Goal: Information Seeking & Learning: Learn about a topic

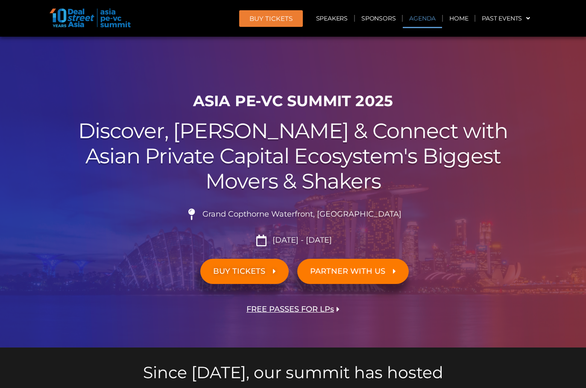
click at [417, 17] on link "Agenda" at bounding box center [421, 19] width 39 height 20
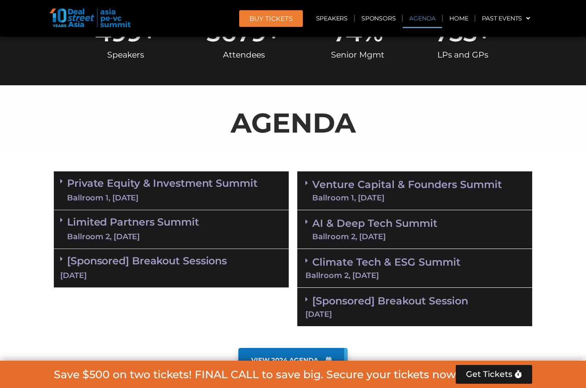
scroll to position [447, 0]
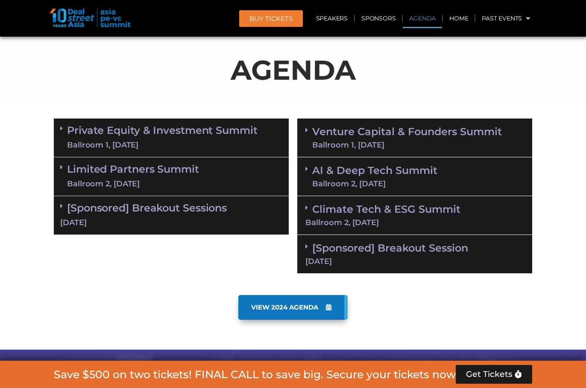
click at [163, 176] on link "Limited Partners Summit Ballroom 2, 10 Sept" at bounding box center [133, 177] width 132 height 26
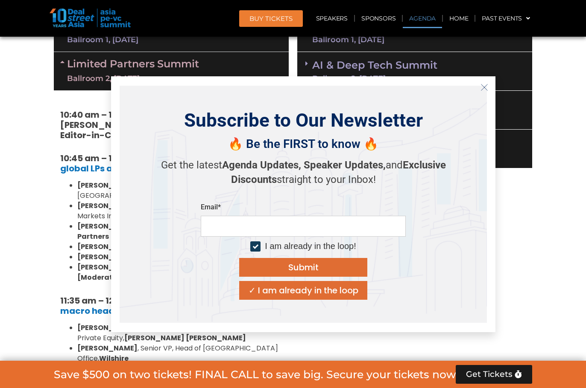
scroll to position [553, 0]
click at [482, 86] on icon "Close" at bounding box center [484, 88] width 8 height 8
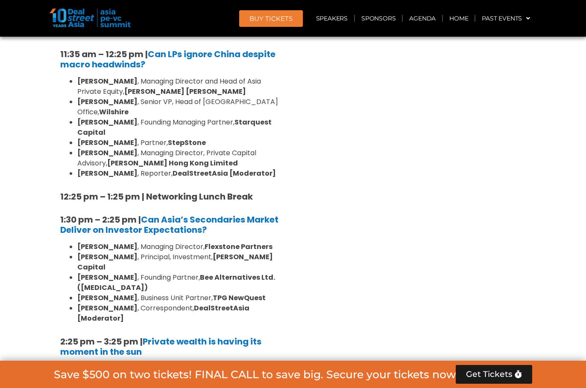
scroll to position [799, 0]
click at [345, 222] on div "Venture Capital & Founders​ Summit Ballroom 1, 11 Sept 8:00 am – 9:00 am | Regi…" at bounding box center [414, 323] width 243 height 1123
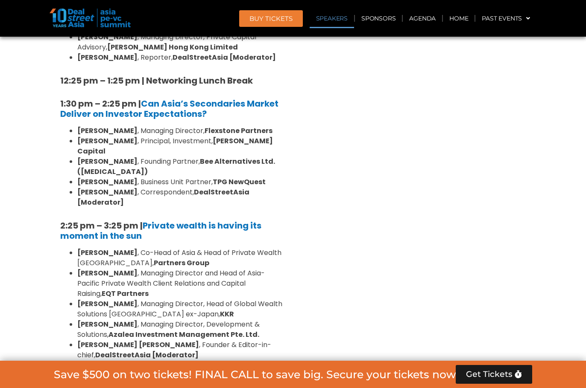
scroll to position [916, 0]
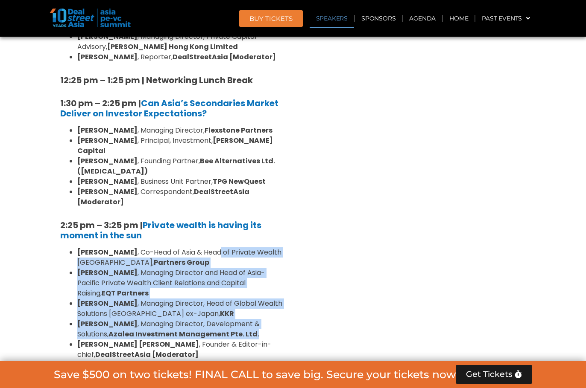
drag, startPoint x: 203, startPoint y: 193, endPoint x: 234, endPoint y: 268, distance: 80.9
click at [234, 268] on ul "Henry Chui , Co-Head of Asia & Head of Private Wealth Asia Pacific, Partners Gr…" at bounding box center [171, 304] width 222 height 113
click at [257, 268] on li "Sueann Yeo , Managing Director and Head of Asia-Pacific Private Wealth Client R…" at bounding box center [179, 283] width 205 height 31
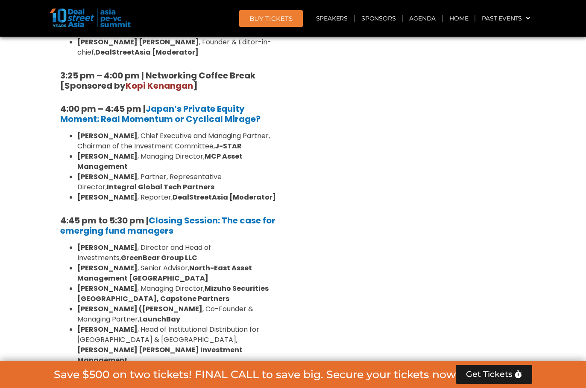
scroll to position [1218, 0]
click at [219, 243] on li "Vishnu Amble , Director and Head of Investments, GreenBear Group LLC" at bounding box center [179, 253] width 205 height 20
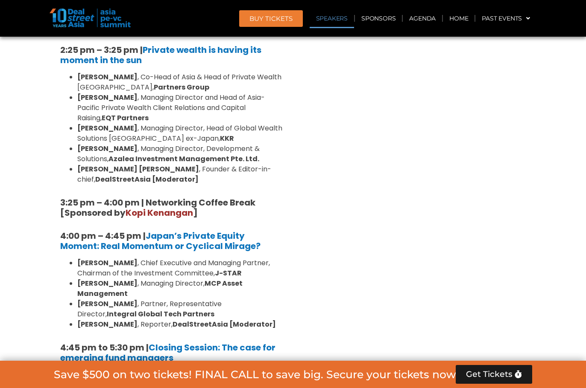
click at [156, 207] on span "Kopi Kenangan" at bounding box center [158, 213] width 67 height 12
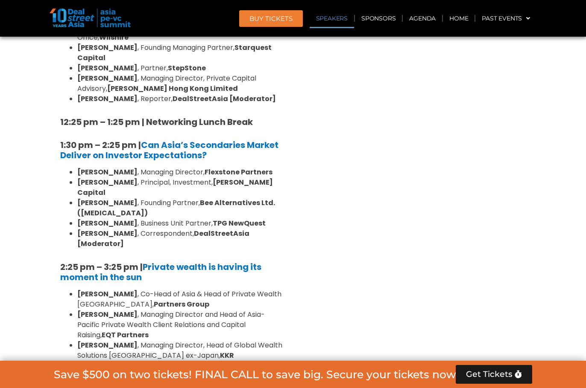
scroll to position [874, 0]
click at [442, 211] on div "Venture Capital & Founders​ Summit Ballroom 1, 11 Sept 8:00 am – 9:00 am | Regi…" at bounding box center [414, 248] width 243 height 1123
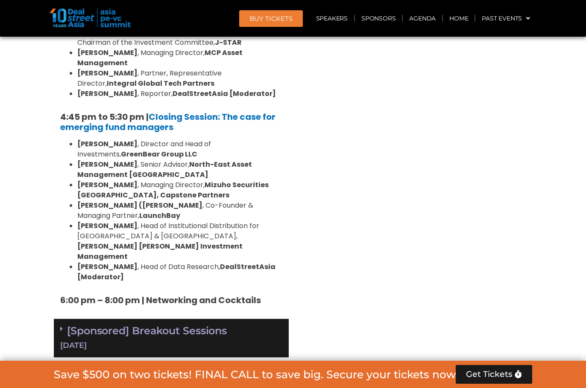
scroll to position [1322, 0]
click at [303, 388] on span "VIEW 2024 AGENDA" at bounding box center [284, 392] width 67 height 8
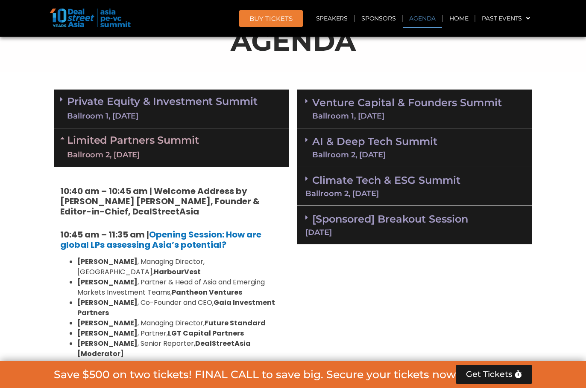
scroll to position [476, 0]
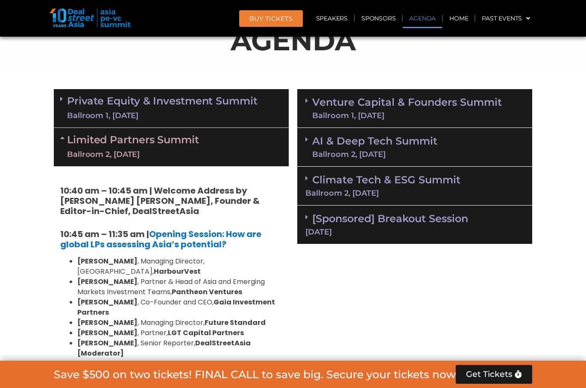
click at [359, 108] on link "Venture Capital & Founders​ Summit Ballroom 1, 11 Sept" at bounding box center [407, 108] width 190 height 22
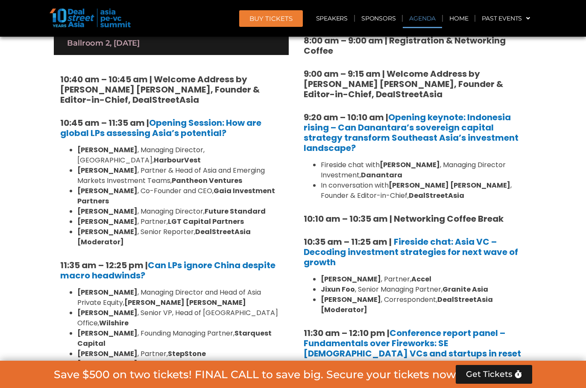
scroll to position [587, 0]
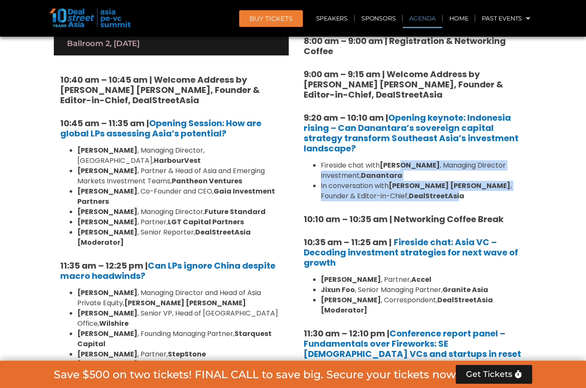
drag, startPoint x: 400, startPoint y: 166, endPoint x: 401, endPoint y: 201, distance: 34.6
click at [401, 201] on ul "Fireside chat with Stefanus Hadiwidjaja , Managing Director Investment, Dananta…" at bounding box center [414, 180] width 222 height 41
click at [408, 201] on strong "DealStreetAsia" at bounding box center [435, 196] width 55 height 10
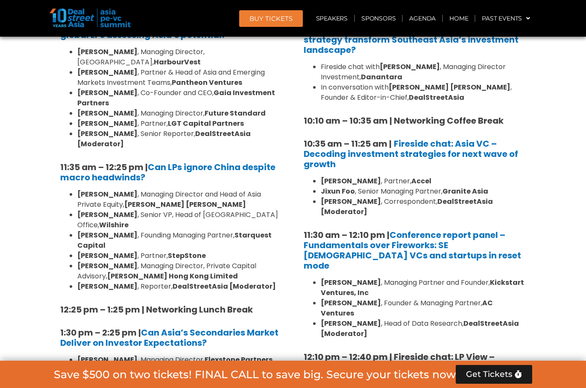
scroll to position [686, 0]
drag, startPoint x: 572, startPoint y: 192, endPoint x: 571, endPoint y: 202, distance: 10.8
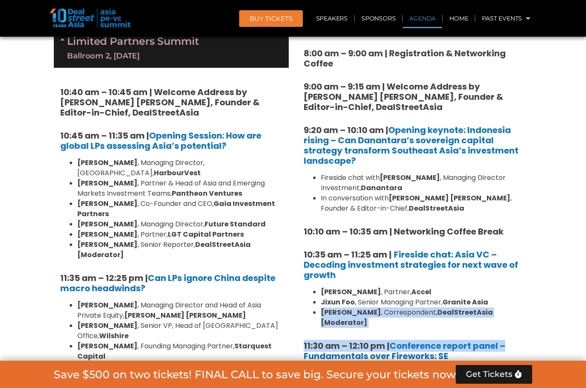
scroll to position [567, 0]
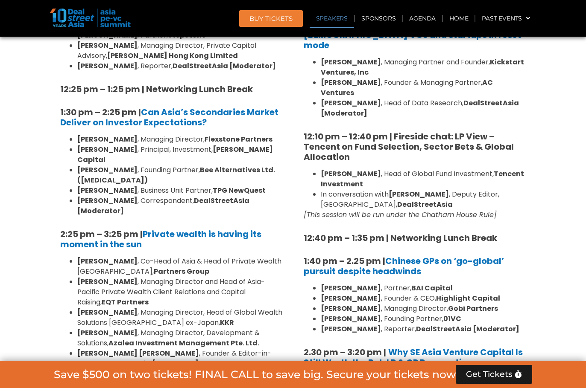
scroll to position [909, 0]
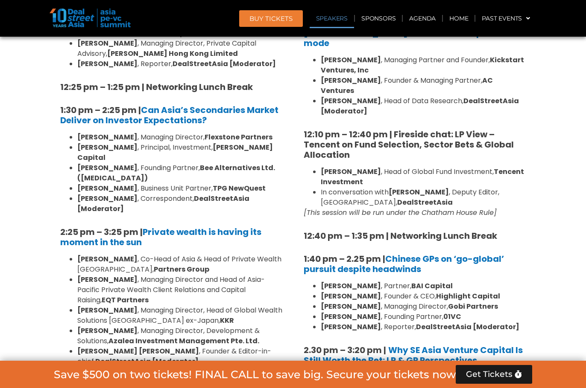
click at [493, 244] on div "8:00 am – 9:00 am | Registration & Networking Coffee 9:00 am – 9:15 am | Welcom…" at bounding box center [414, 295] width 222 height 1163
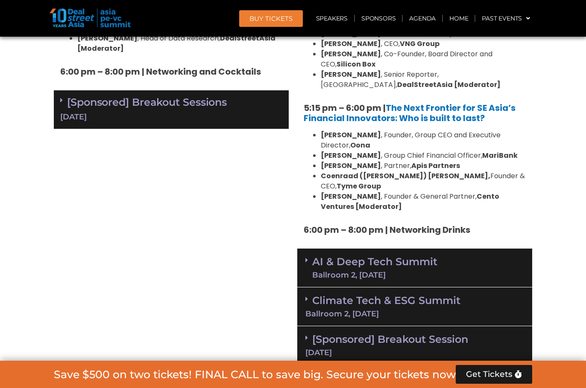
scroll to position [1551, 0]
click at [411, 287] on div "Climate Tech & ESG Summit Ballroom 2, 11 Sept" at bounding box center [414, 306] width 235 height 39
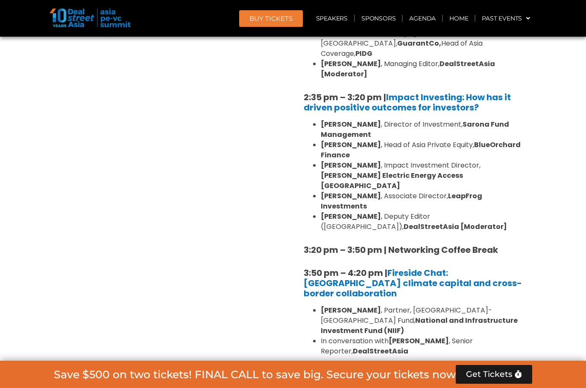
scroll to position [2000, 0]
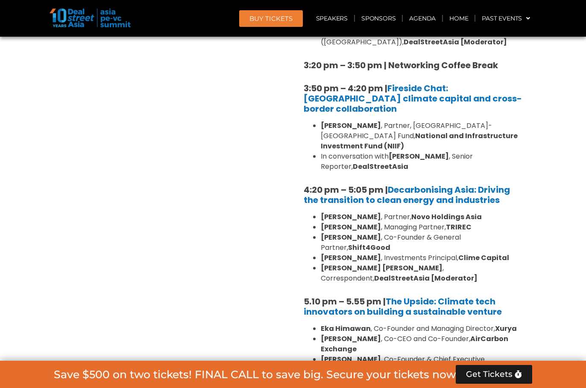
scroll to position [2185, 0]
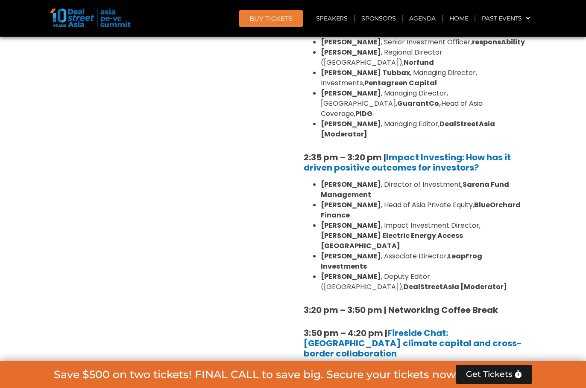
scroll to position [1939, 0]
click at [417, 376] on b "National and Infrastructure Investment Fund (NIIF)" at bounding box center [419, 386] width 197 height 20
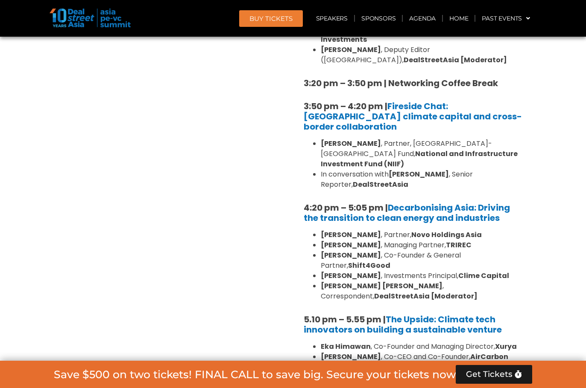
scroll to position [2166, 0]
drag, startPoint x: 398, startPoint y: 244, endPoint x: 511, endPoint y: 245, distance: 113.5
drag, startPoint x: 510, startPoint y: 243, endPoint x: 299, endPoint y: 241, distance: 211.3
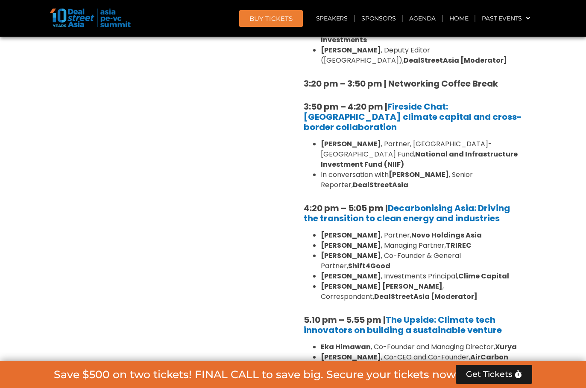
click at [299, 241] on div "1:40 pm – 1:45 pm | Welcome address to Climate Tech and ESG Summit track by Mic…" at bounding box center [414, 85] width 235 height 751
copy li "Natalia Rialucky Marsudi , Founder & CEO, Fairatmos"
drag, startPoint x: 444, startPoint y: 263, endPoint x: 455, endPoint y: 215, distance: 49.8
click at [455, 342] on ul "Eka Himawan , Co-Founder and Managing Director, Xurya Thomas McMahon , Co-CEO a…" at bounding box center [414, 383] width 222 height 82
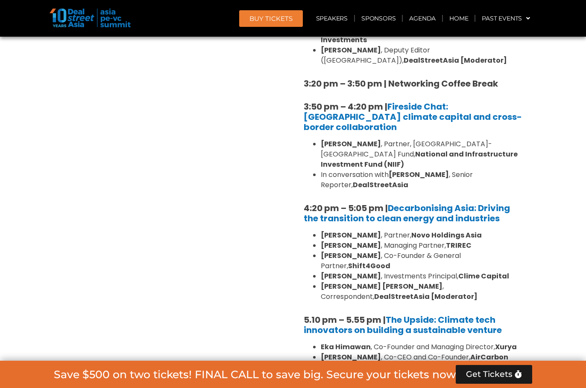
click at [393, 373] on li "Prashant Singh , Co-Founder & Chief Executive Officer, Blue Planet Environmenta…" at bounding box center [423, 383] width 205 height 20
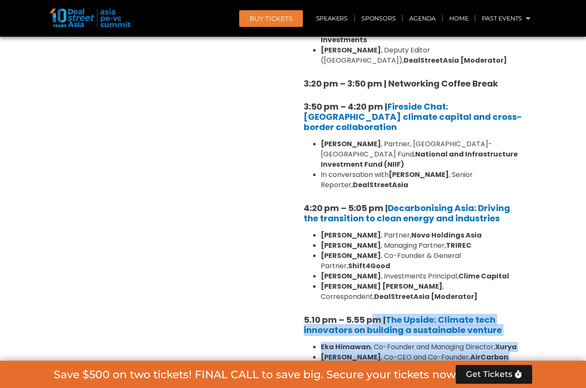
drag, startPoint x: 372, startPoint y: 167, endPoint x: 542, endPoint y: 254, distance: 191.5
click at [383, 268] on div "1:40 pm – 1:45 pm | Welcome address to Climate Tech and ESG Summit track by Mic…" at bounding box center [414, 85] width 235 height 751
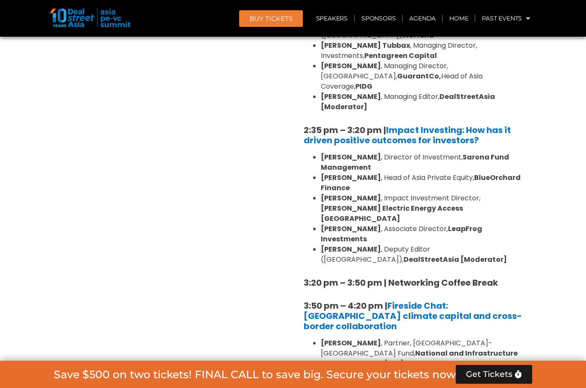
scroll to position [1967, 0]
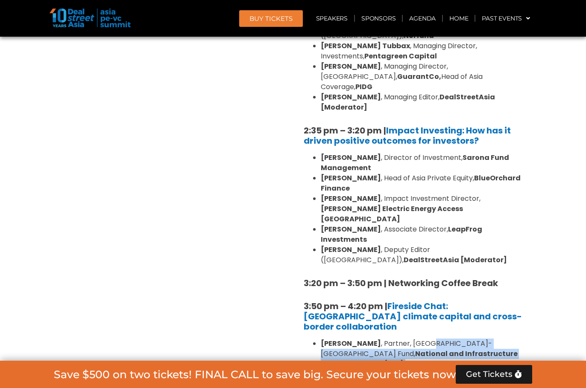
drag, startPoint x: 410, startPoint y: 230, endPoint x: 422, endPoint y: 201, distance: 31.0
click at [422, 339] on ul "Krishna Kumar , Partner, India-Japan Fund, National and Infrastructure Investme…" at bounding box center [414, 364] width 222 height 51
click at [404, 370] on b "[PERSON_NAME]" at bounding box center [418, 375] width 60 height 10
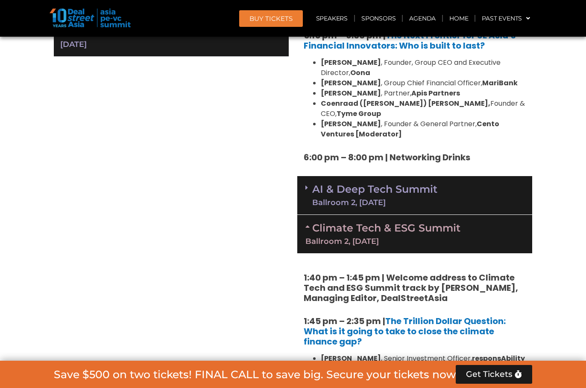
scroll to position [1547, 0]
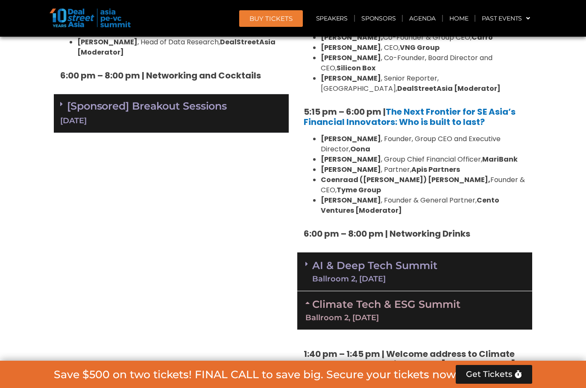
drag, startPoint x: 373, startPoint y: 222, endPoint x: 373, endPoint y: 210, distance: 11.6
click at [373, 298] on link "Climate Tech & ESG Summit Ballroom 2, 11 Sept" at bounding box center [414, 309] width 219 height 23
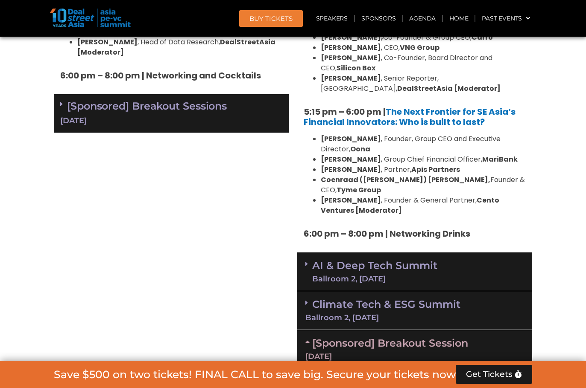
click at [373, 275] on div "Ballroom 2, 11 Sept" at bounding box center [374, 279] width 125 height 8
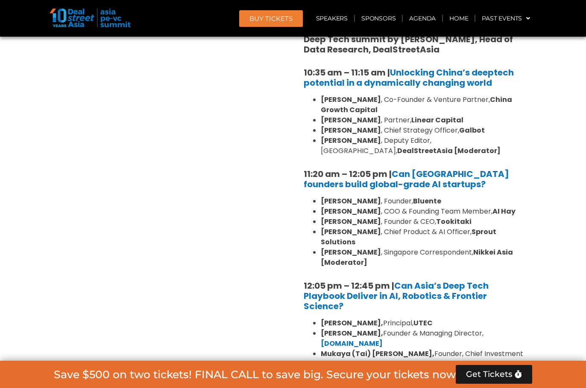
scroll to position [1834, 0]
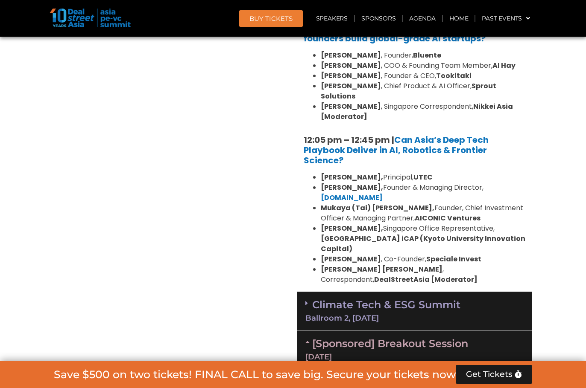
click at [389, 299] on link "Climate Tech & ESG Summit Ballroom 2, 11 Sept" at bounding box center [414, 310] width 219 height 23
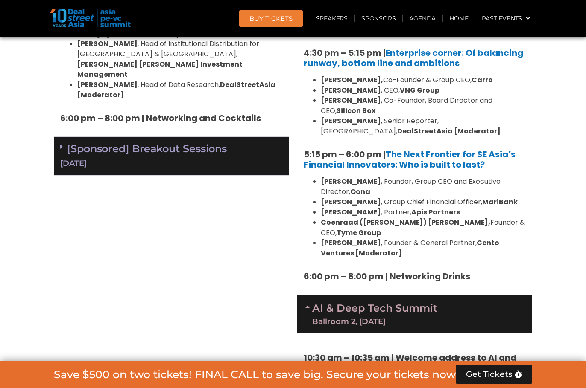
scroll to position [1466, 0]
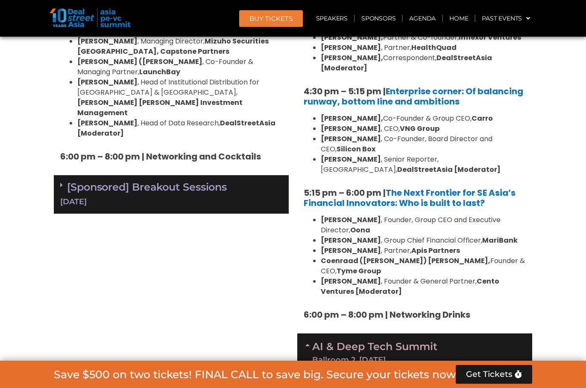
click at [173, 175] on div "[Sponsored] Breakout Sessions 10 Sept" at bounding box center [171, 194] width 235 height 39
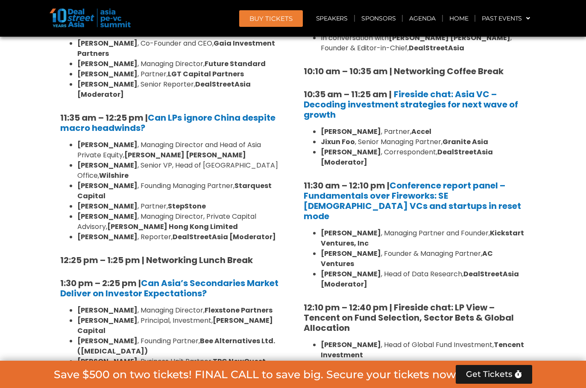
scroll to position [735, 0]
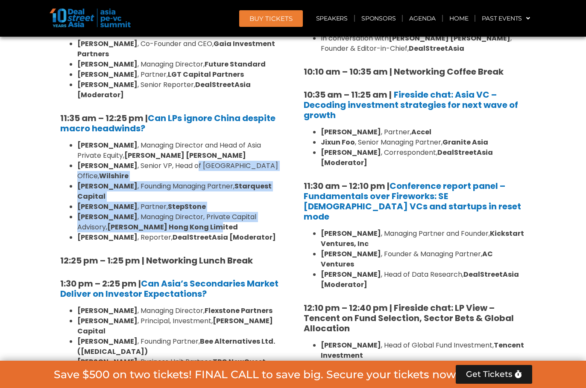
drag, startPoint x: 168, startPoint y: 146, endPoint x: 238, endPoint y: 200, distance: 88.9
click at [237, 200] on ul "Kent Chen , Managing Director and Head of Asia Private Equity, Neuberger Berman…" at bounding box center [171, 191] width 222 height 102
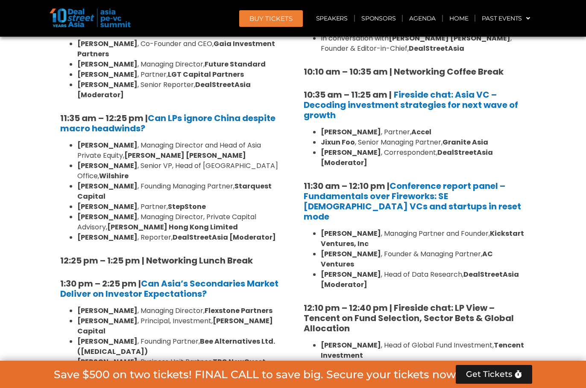
click at [259, 233] on li "Stephanie Li , Reporter, DealStreetAsia [Moderator]" at bounding box center [179, 238] width 205 height 10
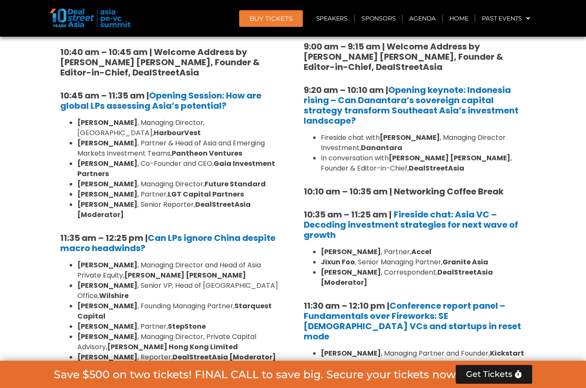
scroll to position [614, 0]
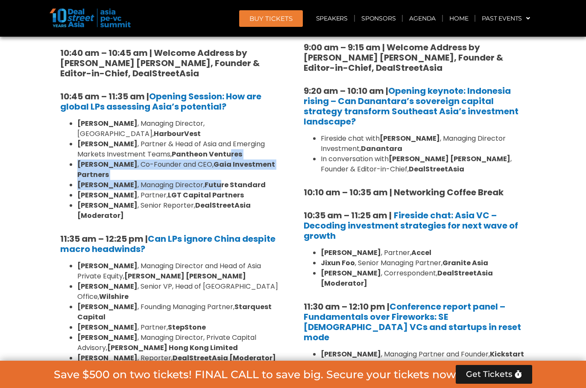
drag, startPoint x: 200, startPoint y: 177, endPoint x: 244, endPoint y: 178, distance: 44.0
click at [201, 177] on ul "Kelvin Yap , Managing Director, Singapore, HarbourVest Brian Lim , Partner & He…" at bounding box center [171, 170] width 222 height 102
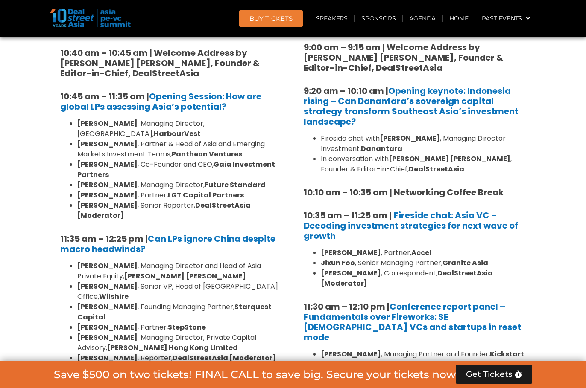
click at [244, 180] on li "Michael Liu , Managing Director, Future Standard" at bounding box center [179, 185] width 205 height 10
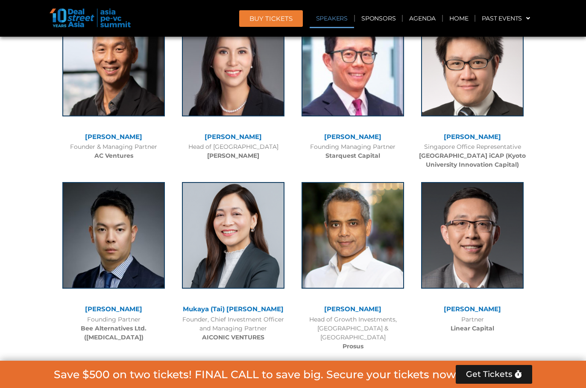
scroll to position [6404, 0]
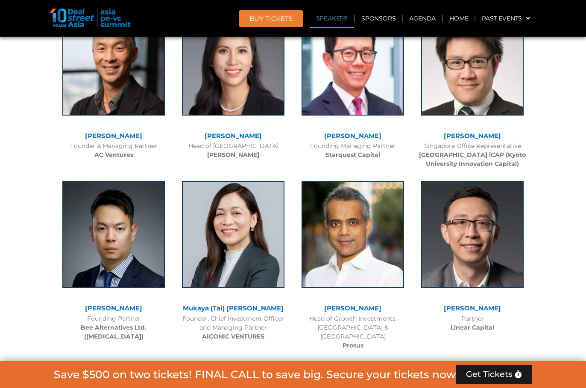
click at [539, 131] on div at bounding box center [293, 28] width 586 height 5418
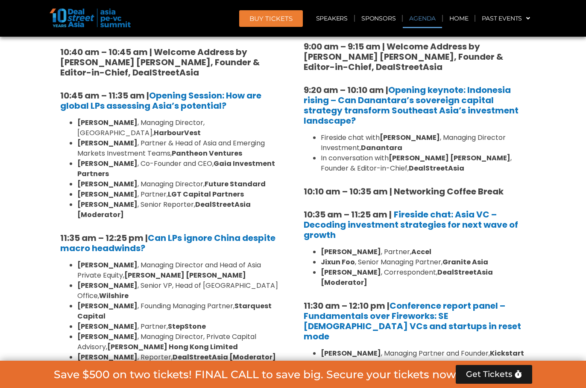
scroll to position [501, 0]
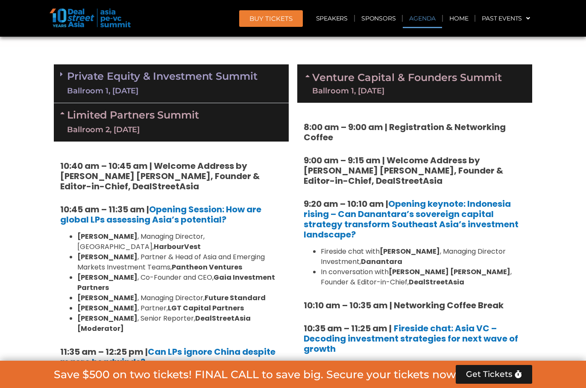
click at [185, 86] on div "Ballroom 1, 10 Sept" at bounding box center [162, 91] width 190 height 11
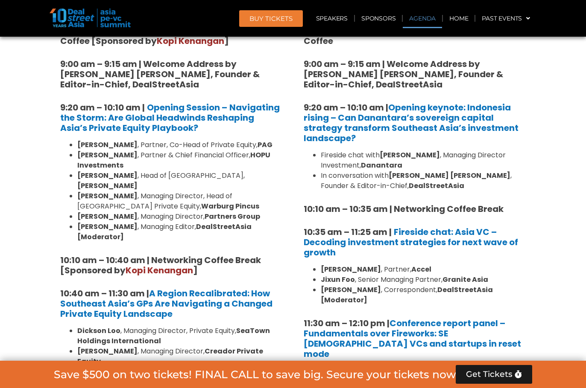
scroll to position [598, 0]
click at [186, 191] on li "Saurabh Agarwal , Managing Director, Head of Southeast Asia Private Equity, War…" at bounding box center [179, 201] width 205 height 20
